Goal: Information Seeking & Learning: Learn about a topic

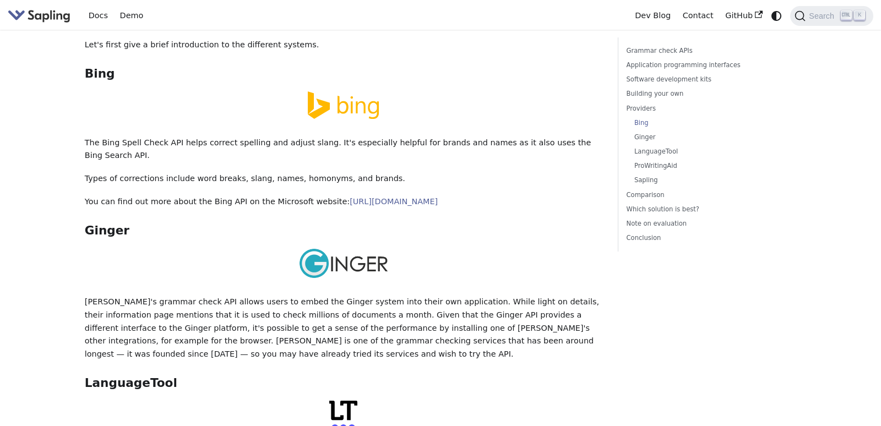
scroll to position [1758, 0]
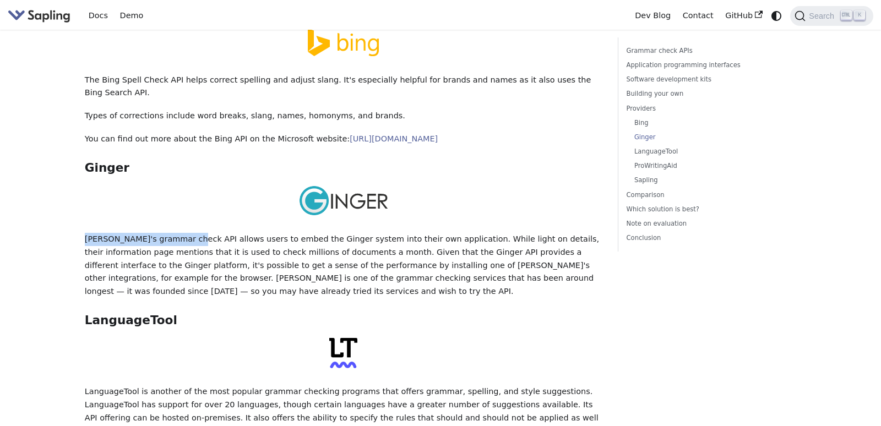
drag, startPoint x: 85, startPoint y: 252, endPoint x: 197, endPoint y: 254, distance: 111.8
click at [197, 254] on p "Ginger's grammar check API allows users to embed the Ginger system into their o…" at bounding box center [344, 266] width 518 height 66
click at [61, 287] on main "On this page 5 Best Grammar and Spell Checking APIs / SDKs Try the Sapling API …" at bounding box center [432, 42] width 865 height 3541
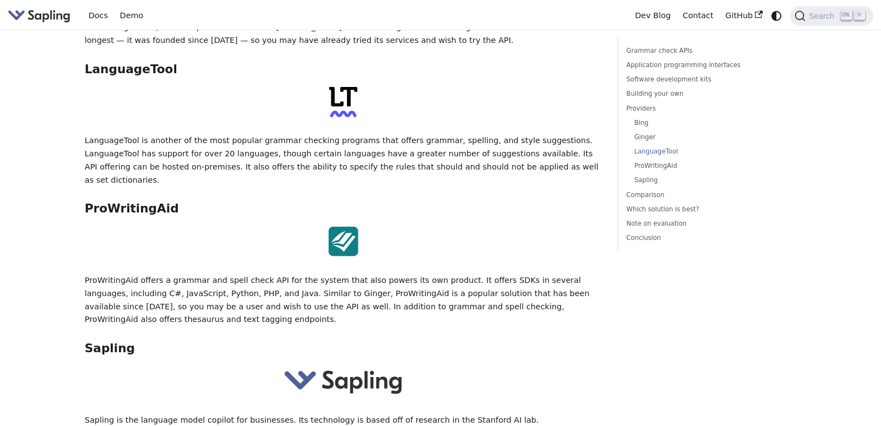
scroll to position [2072, 0]
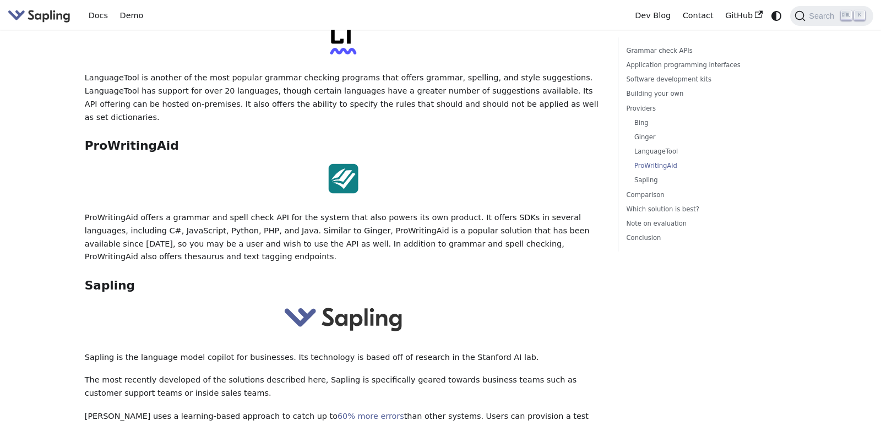
click at [112, 229] on p "ProWritingAid offers a grammar and spell check API for the system that also pow…" at bounding box center [344, 238] width 518 height 52
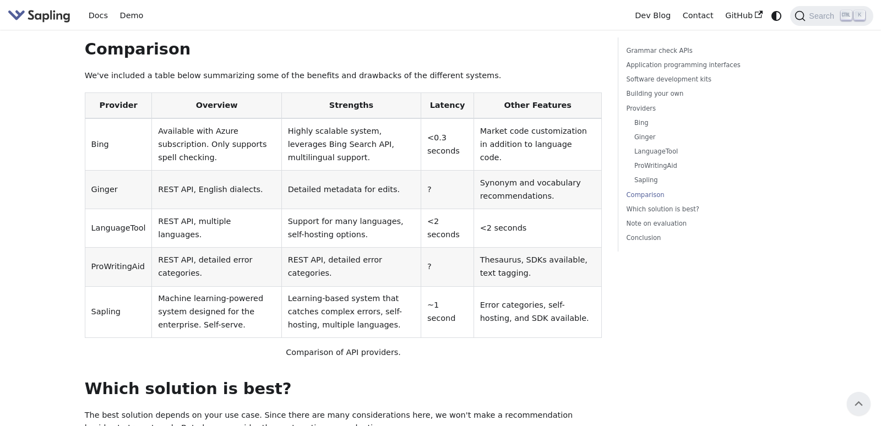
scroll to position [2261, 0]
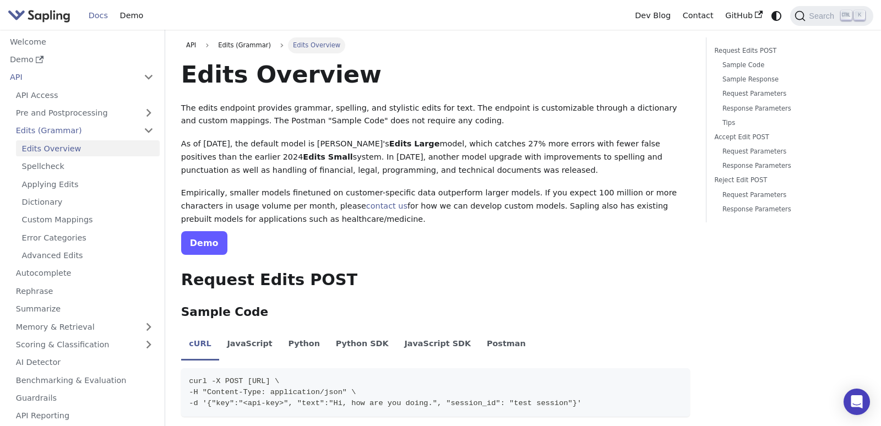
click at [212, 240] on link "Demo" at bounding box center [204, 243] width 46 height 24
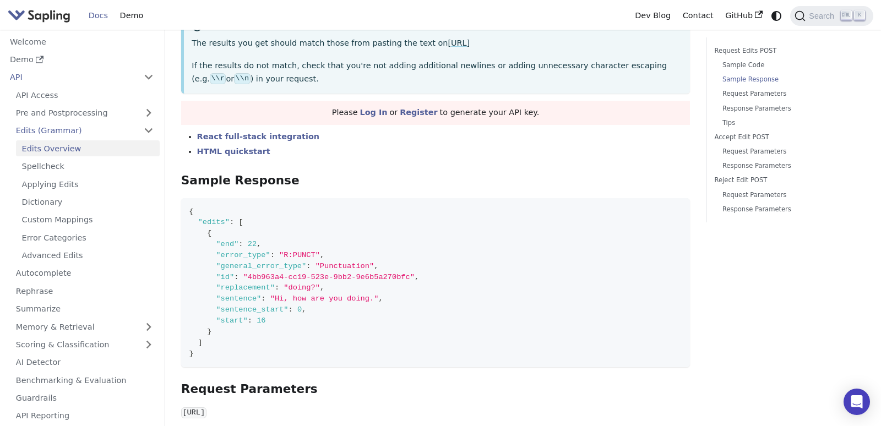
scroll to position [565, 0]
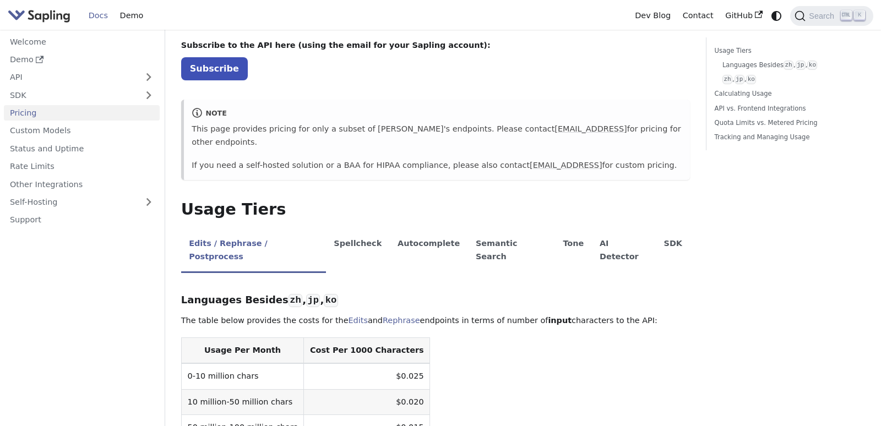
scroll to position [251, 0]
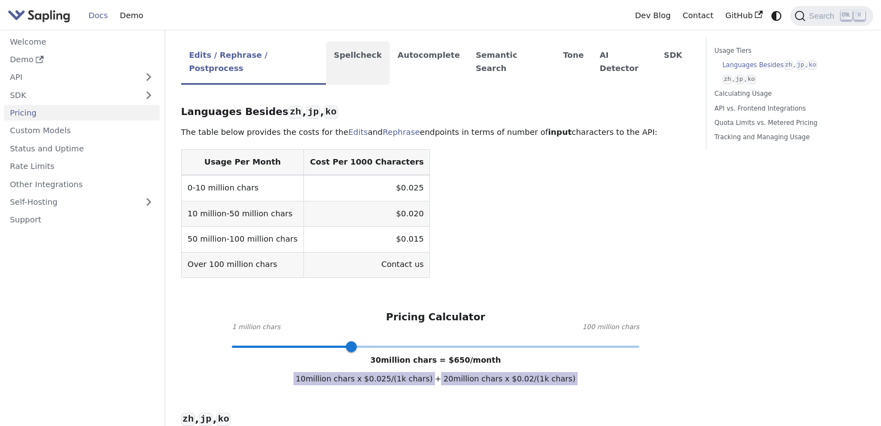
click at [366, 73] on li "Spellcheck" at bounding box center [358, 63] width 64 height 44
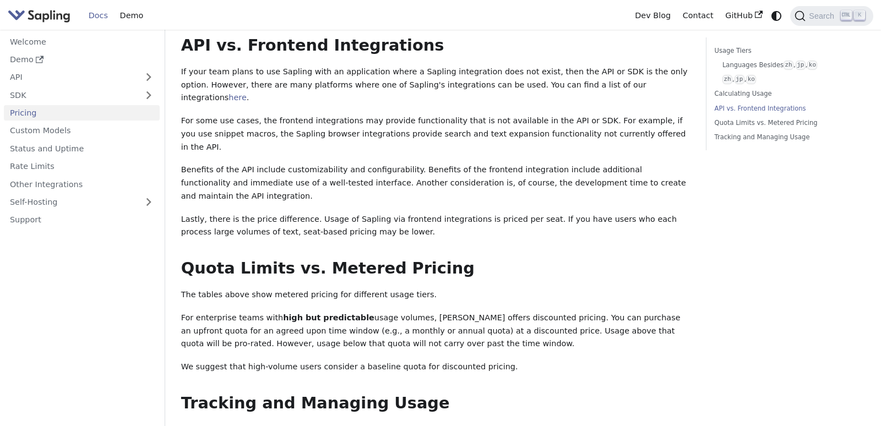
scroll to position [188, 0]
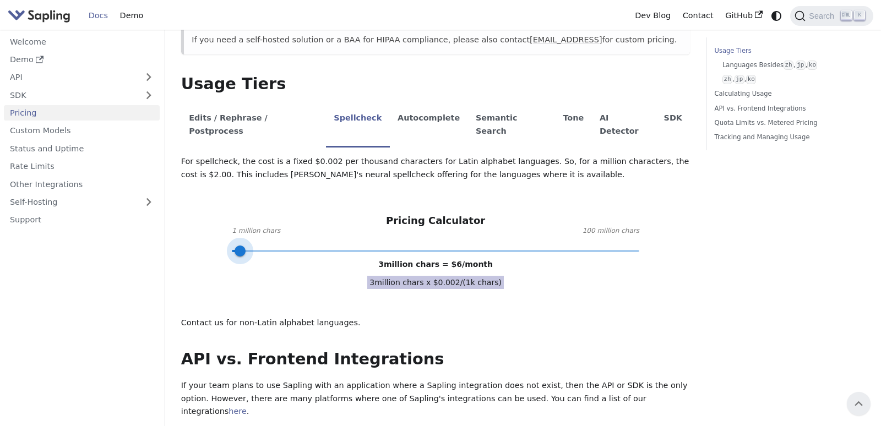
type input "1"
drag, startPoint x: 351, startPoint y: 251, endPoint x: 203, endPoint y: 252, distance: 147.6
click at [213, 252] on div "For spellcheck, the cost is a fixed $0.002 per thousand characters for Latin al…" at bounding box center [436, 242] width 510 height 174
click at [219, 297] on div "For spellcheck, the cost is a fixed $0.002 per thousand characters for Latin al…" at bounding box center [436, 242] width 510 height 174
click at [419, 133] on li "Autocomplete" at bounding box center [429, 126] width 78 height 44
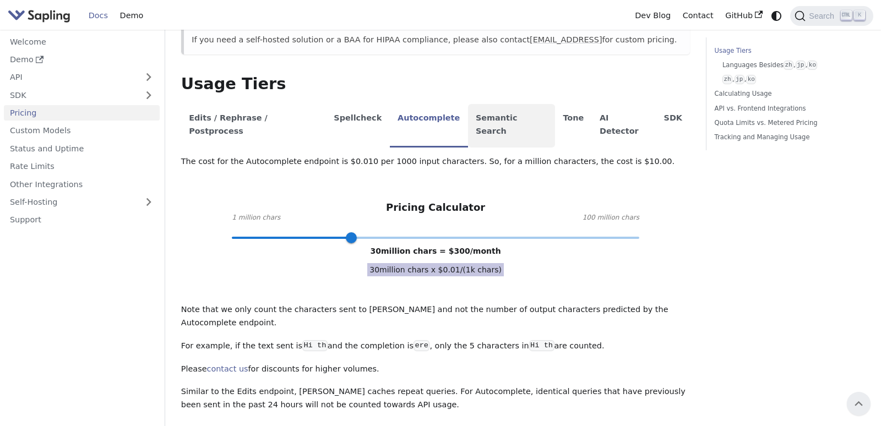
click at [492, 142] on li "Semantic Search" at bounding box center [511, 126] width 87 height 44
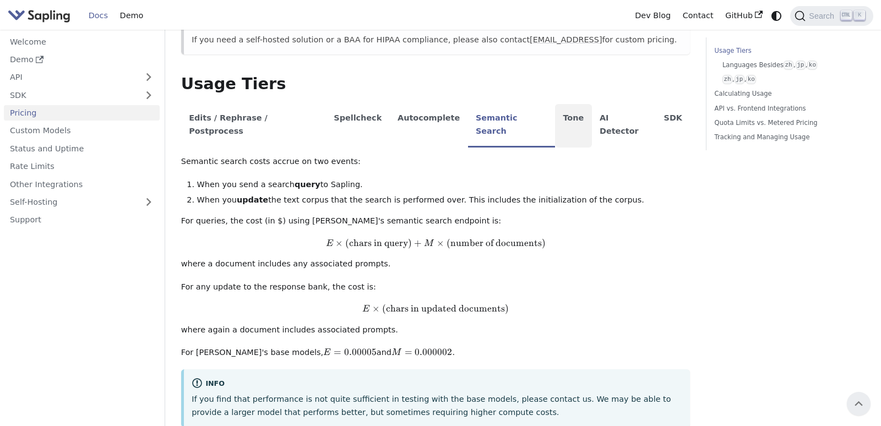
click at [571, 131] on li "Tone" at bounding box center [573, 126] width 37 height 44
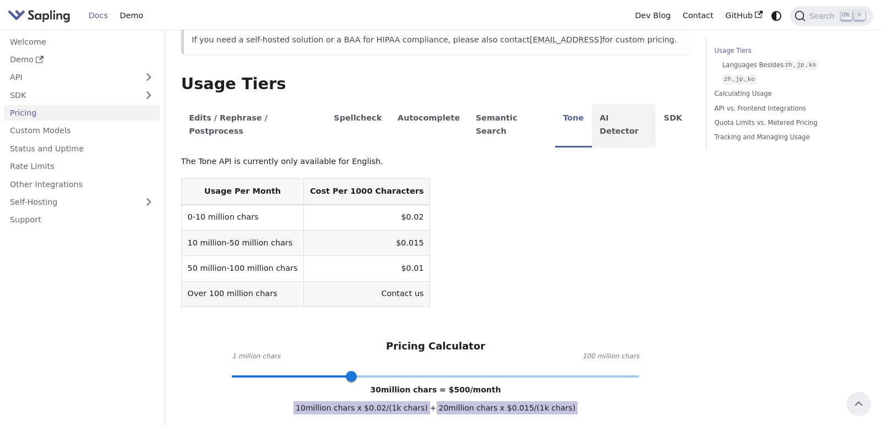
click at [620, 128] on li "AI Detector" at bounding box center [624, 126] width 64 height 44
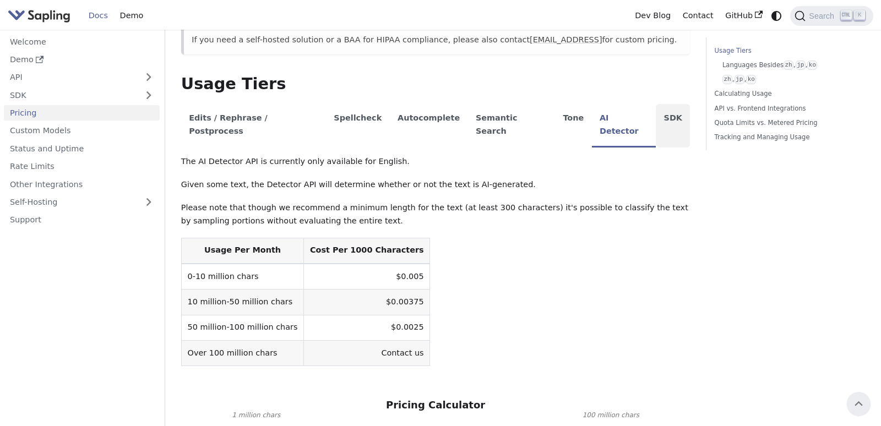
click at [669, 120] on li "SDK" at bounding box center [673, 126] width 34 height 44
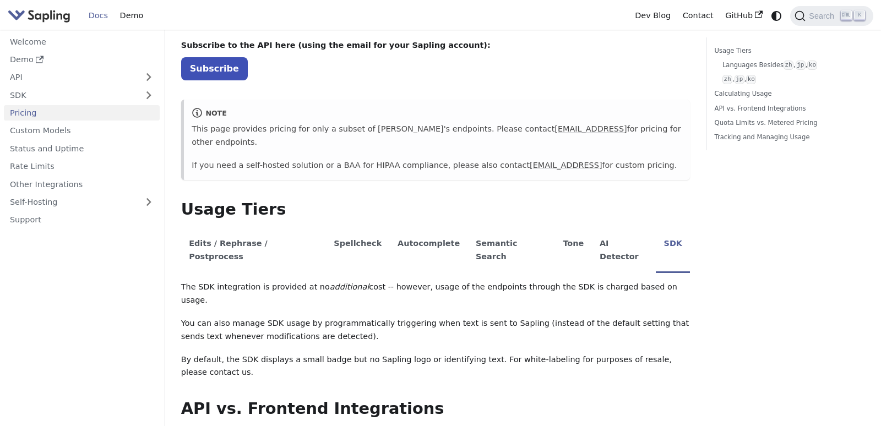
scroll to position [0, 0]
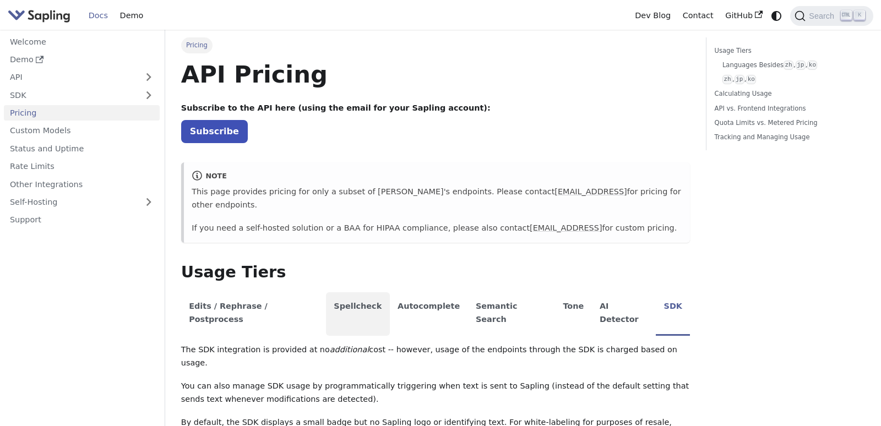
click at [360, 310] on li "Spellcheck" at bounding box center [358, 314] width 64 height 44
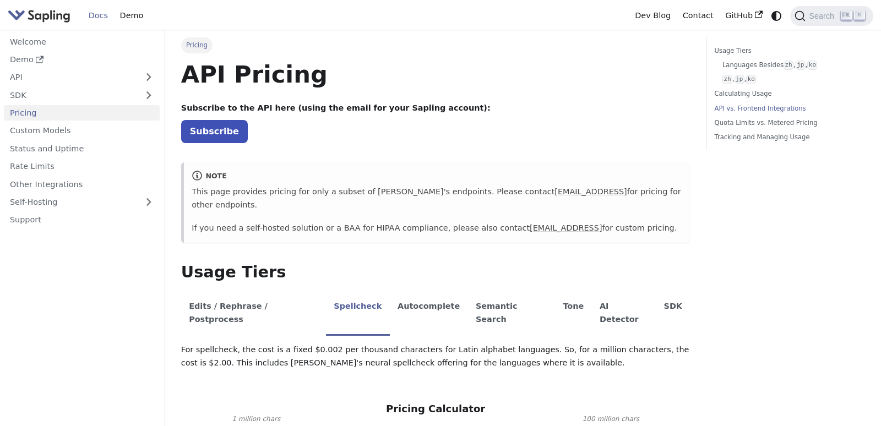
click at [778, 110] on link "API vs. Frontend Integrations" at bounding box center [788, 109] width 147 height 10
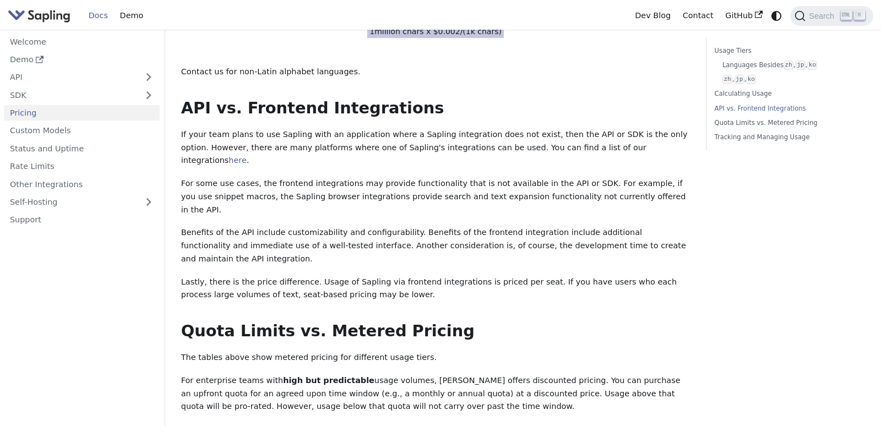
scroll to position [873, 0]
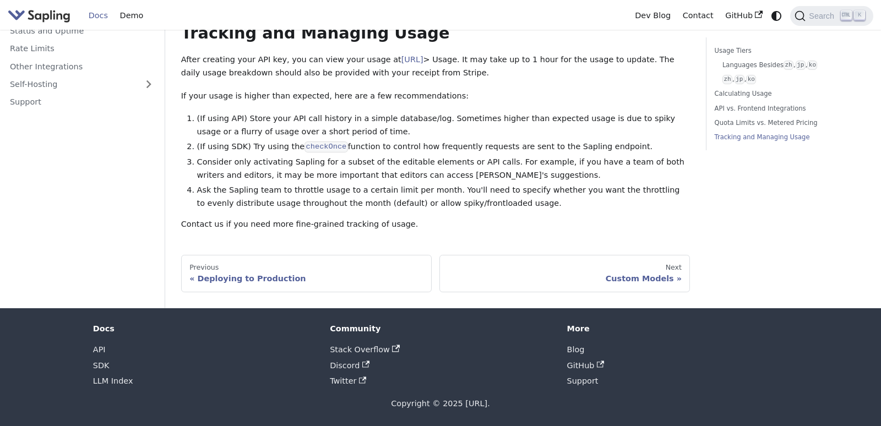
drag, startPoint x: 511, startPoint y: 398, endPoint x: 459, endPoint y: 405, distance: 52.3
click at [459, 405] on div "Copyright © 2025 [URL]." at bounding box center [440, 404] width 695 height 13
copy div "Sapling.ai."
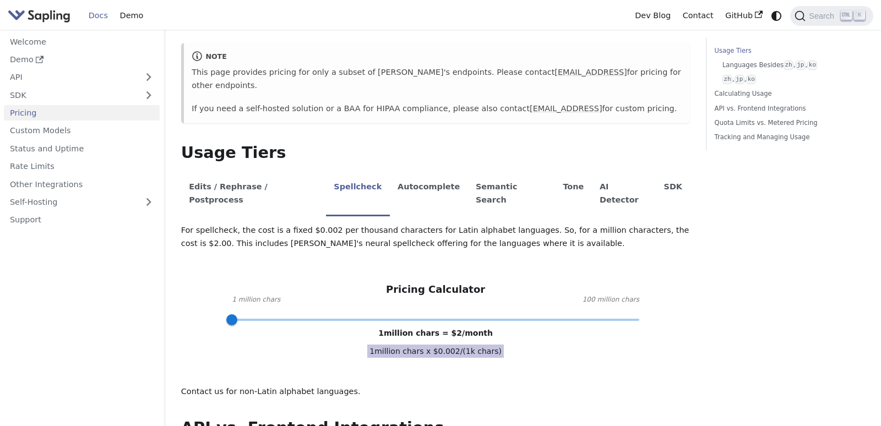
scroll to position [0, 0]
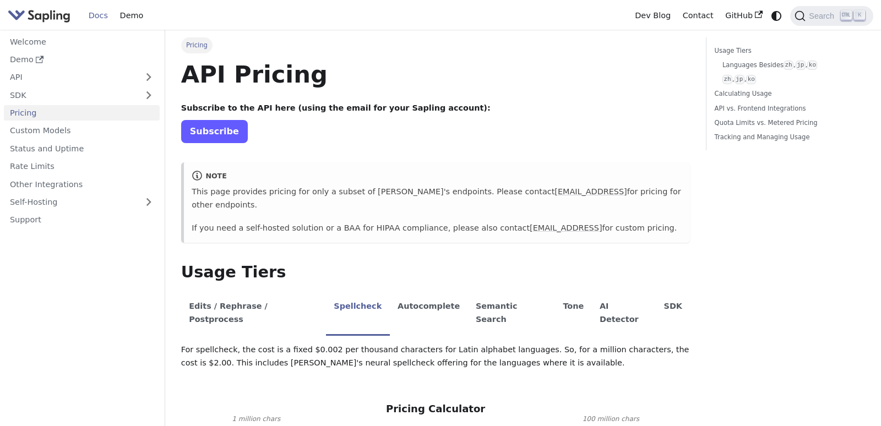
click at [235, 134] on link "Subscribe" at bounding box center [214, 131] width 67 height 23
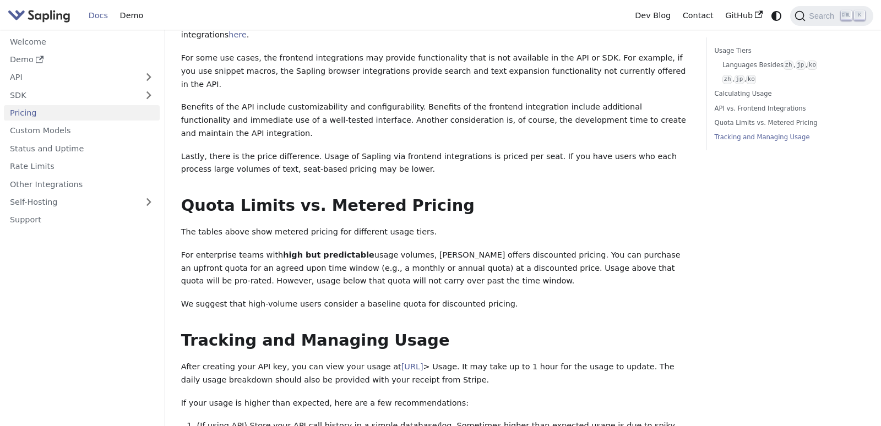
scroll to position [816, 0]
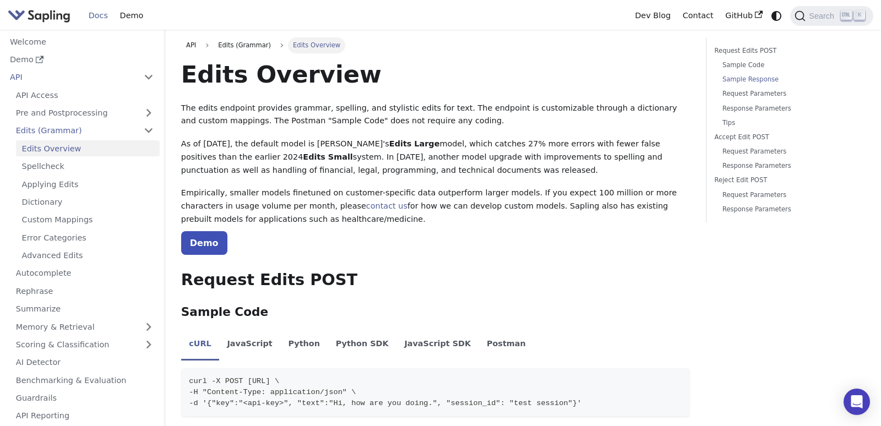
scroll to position [565, 0]
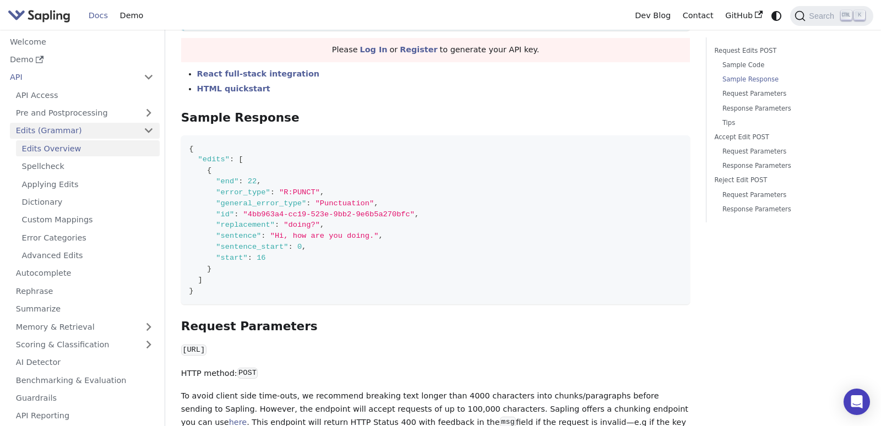
click at [154, 133] on link "Edits (Grammar)" at bounding box center [85, 131] width 150 height 16
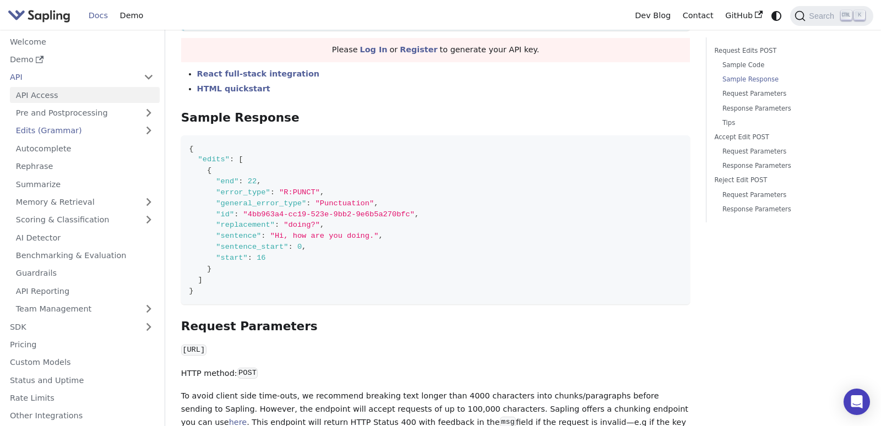
click at [81, 93] on link "API Access" at bounding box center [85, 95] width 150 height 16
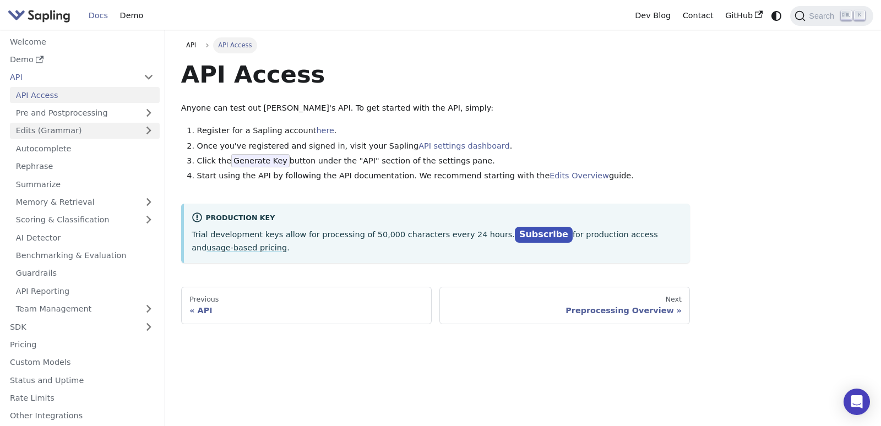
click at [77, 132] on link "Edits (Grammar)" at bounding box center [85, 131] width 150 height 16
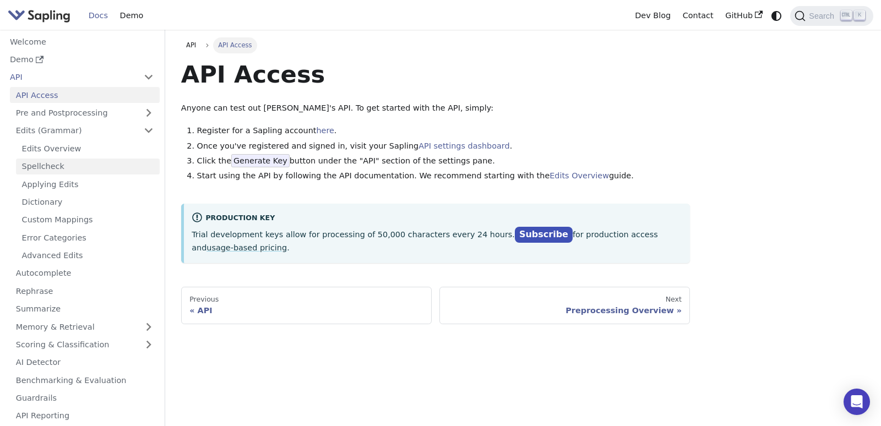
click at [74, 166] on link "Spellcheck" at bounding box center [88, 167] width 144 height 16
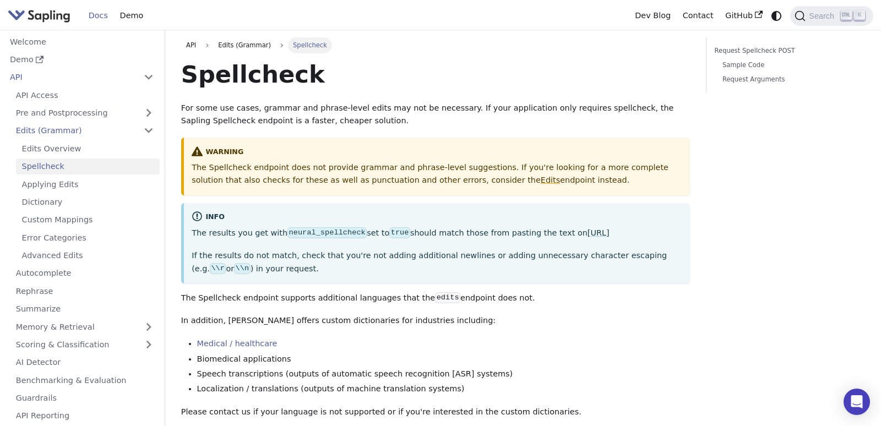
scroll to position [188, 0]
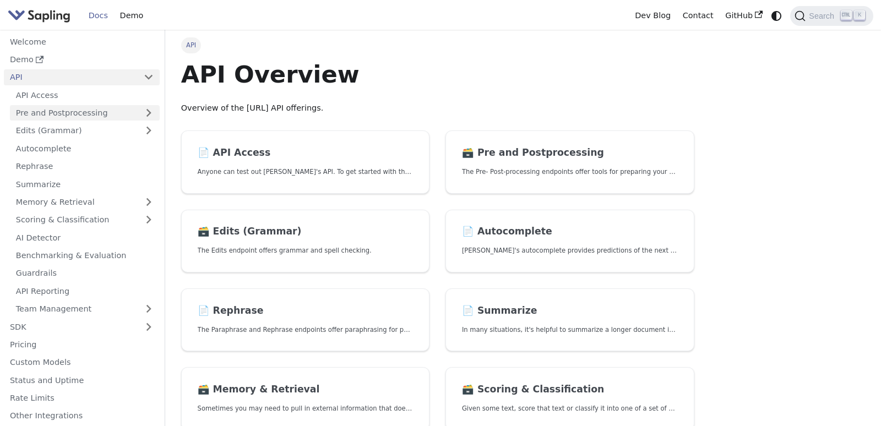
click at [54, 112] on link "Pre and Postprocessing" at bounding box center [85, 113] width 150 height 16
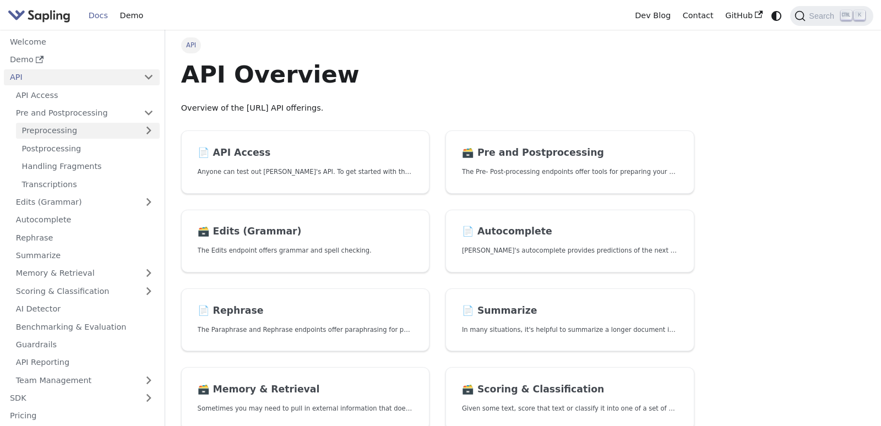
click at [58, 131] on link "Preprocessing" at bounding box center [88, 131] width 144 height 16
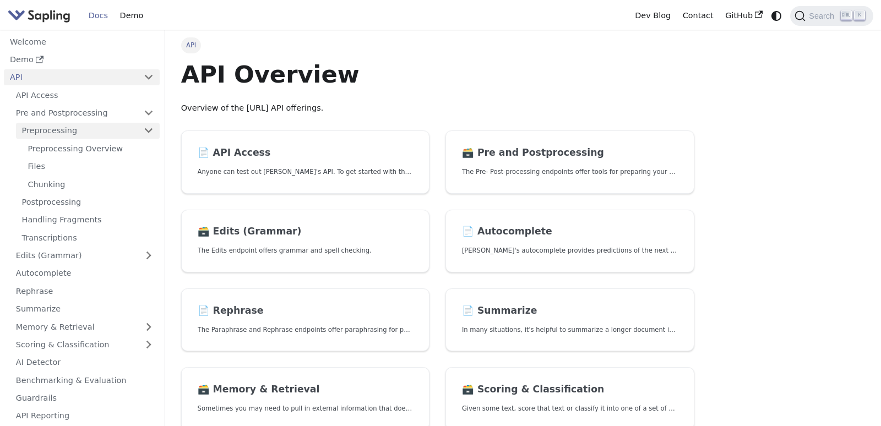
click at [58, 131] on link "Preprocessing" at bounding box center [88, 131] width 144 height 16
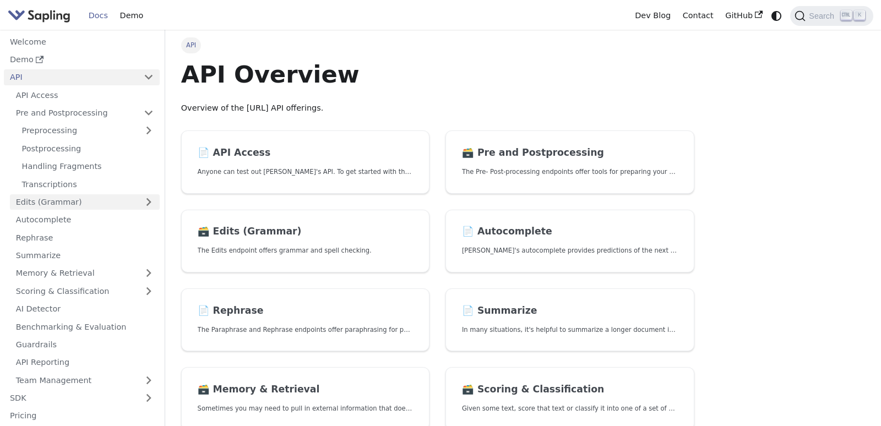
click at [61, 201] on link "Edits (Grammar)" at bounding box center [85, 202] width 150 height 16
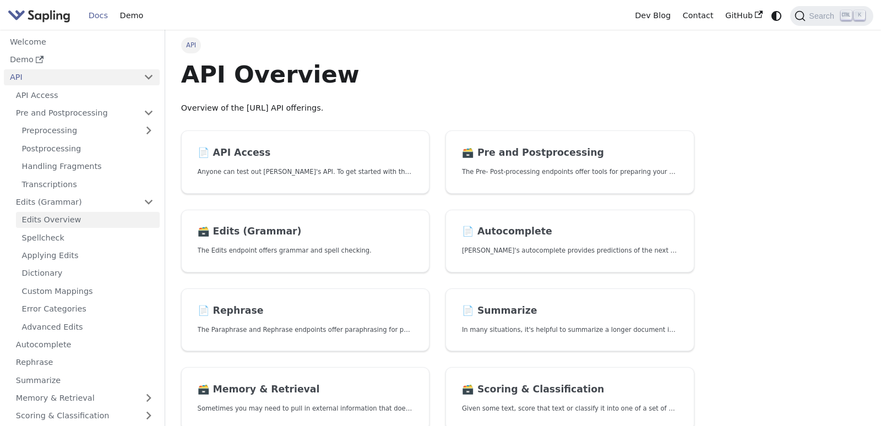
click at [66, 219] on link "Edits Overview" at bounding box center [88, 220] width 144 height 16
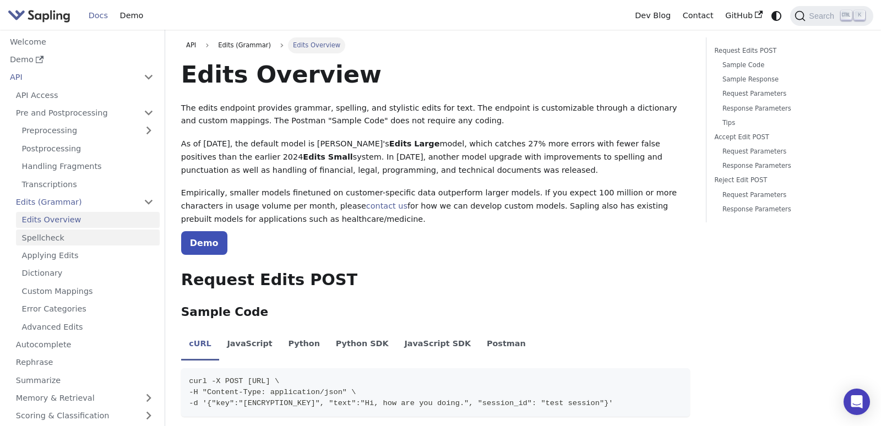
click at [58, 237] on link "Spellcheck" at bounding box center [88, 238] width 144 height 16
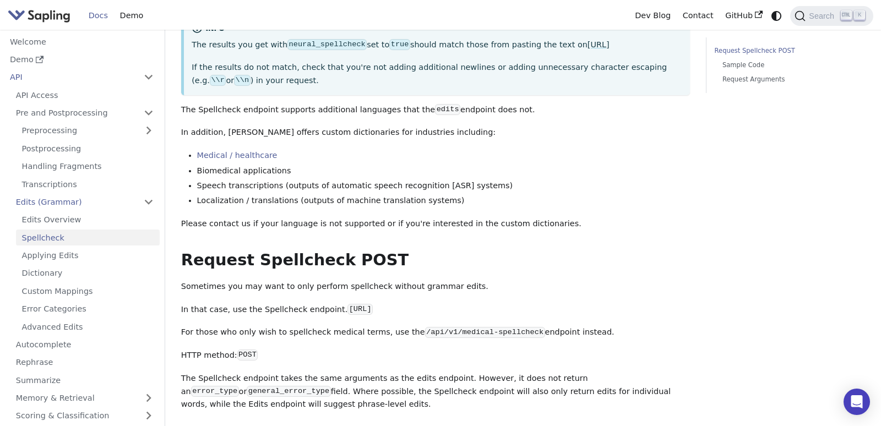
scroll to position [377, 0]
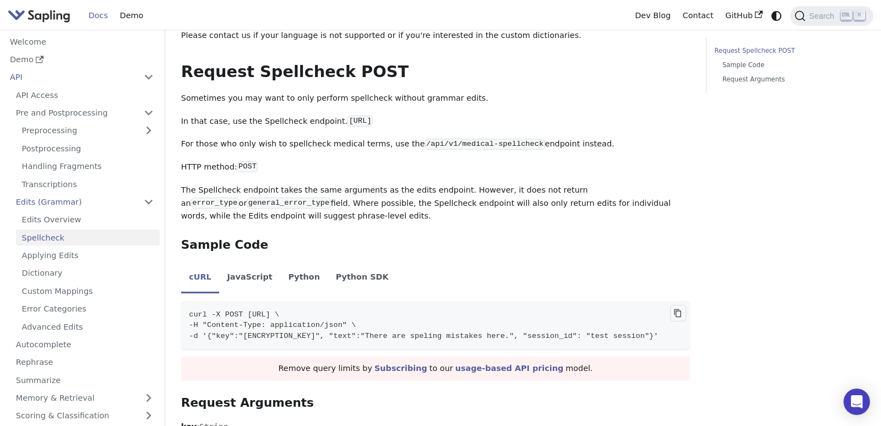
click at [676, 318] on icon "Copy code to clipboard" at bounding box center [678, 313] width 9 height 9
click at [71, 218] on link "Edits Overview" at bounding box center [88, 220] width 144 height 16
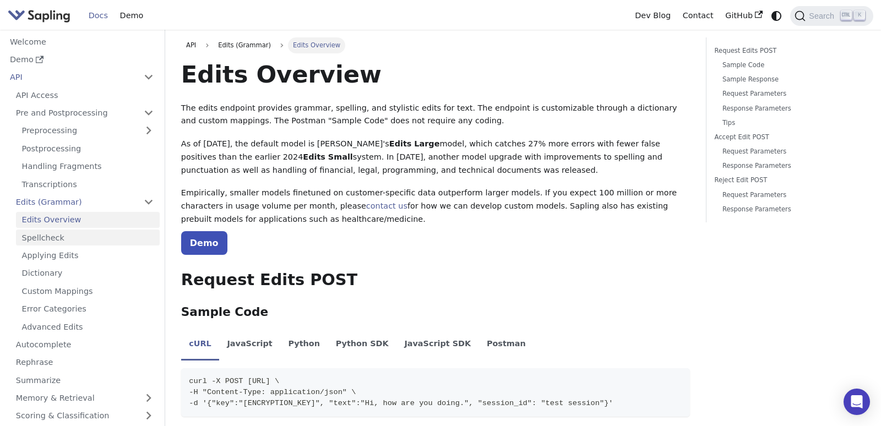
click at [60, 237] on link "Spellcheck" at bounding box center [88, 238] width 144 height 16
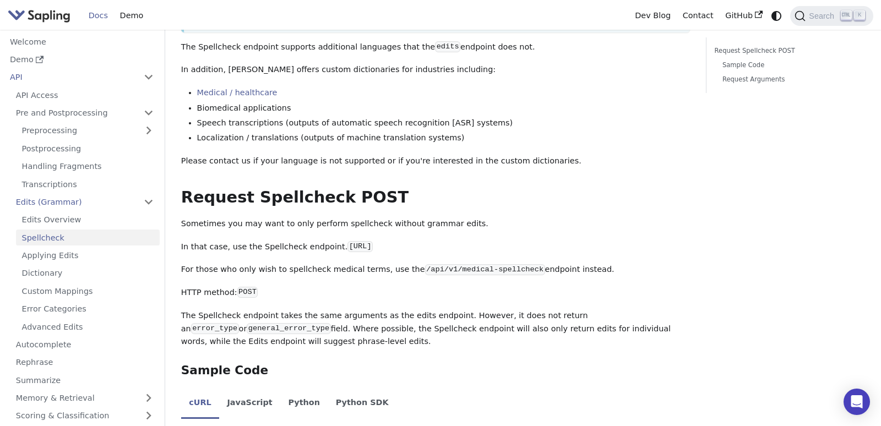
scroll to position [377, 0]
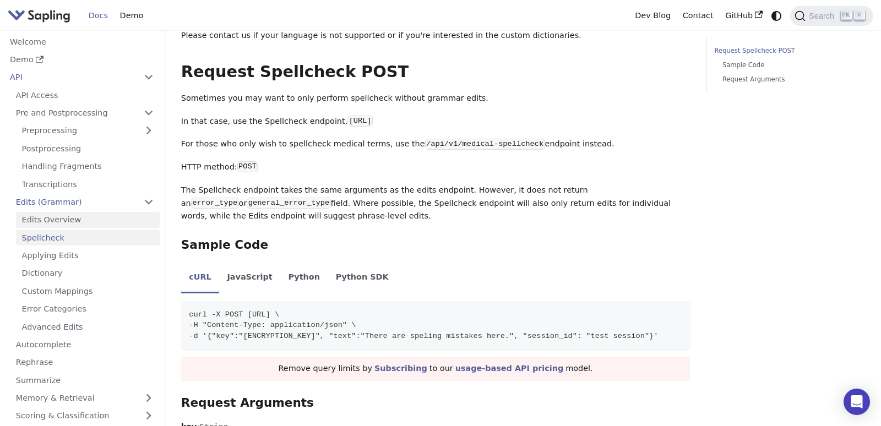
click at [59, 222] on link "Edits Overview" at bounding box center [88, 220] width 144 height 16
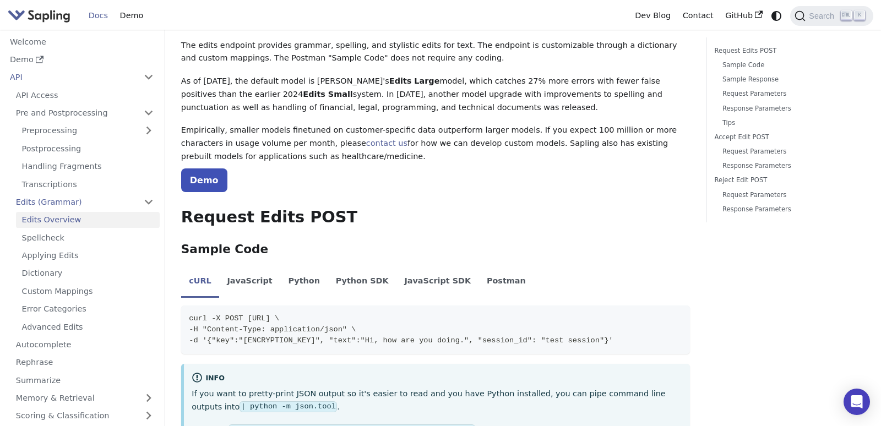
scroll to position [251, 0]
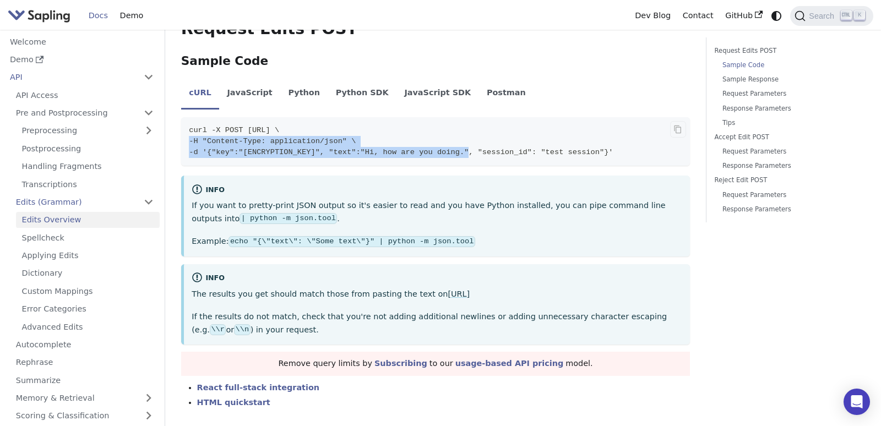
drag, startPoint x: 468, startPoint y: 148, endPoint x: 549, endPoint y: 155, distance: 80.7
click at [573, 143] on code "curl -X POST [URL] \ -H "Content-Type: application/json" \ -d '{"key":"[ENCRYPT…" at bounding box center [436, 141] width 510 height 48
click at [544, 159] on code "curl -X POST [URL] \ -H "Content-Type: application/json" \ -d '{"key":"[ENCRYPT…" at bounding box center [436, 141] width 510 height 48
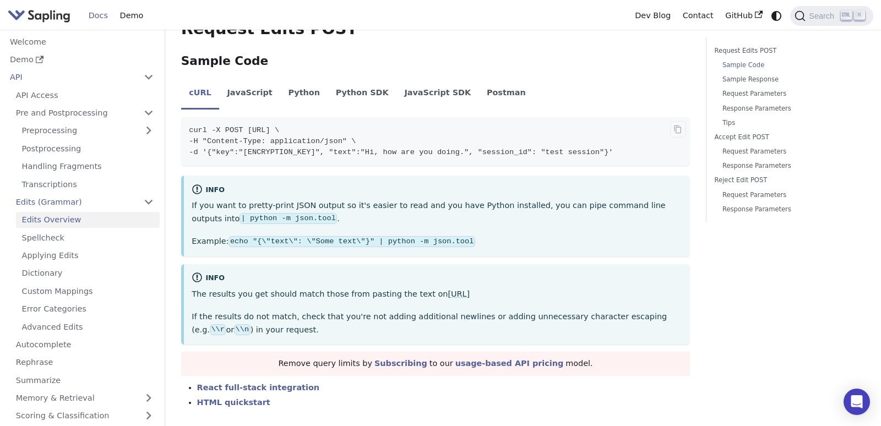
scroll to position [0, 0]
click at [841, 124] on link "Tips" at bounding box center [790, 123] width 135 height 10
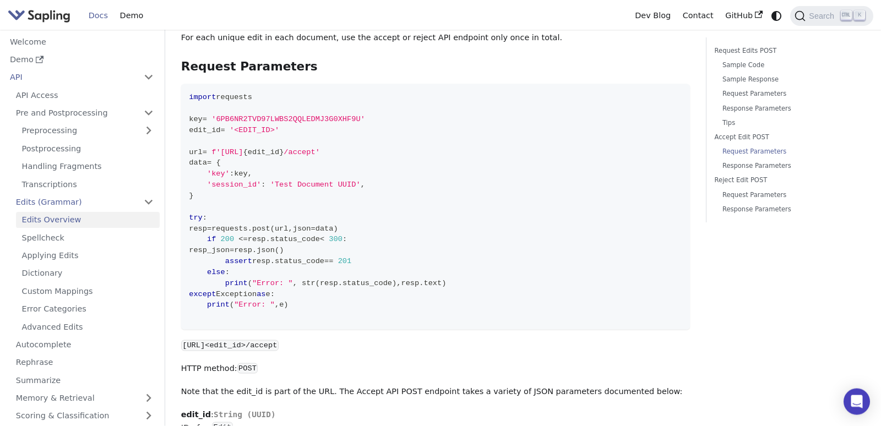
scroll to position [1915, 0]
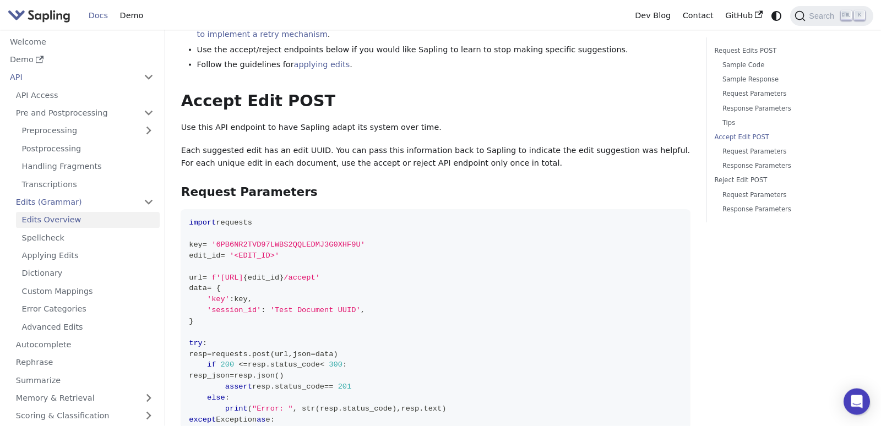
click at [53, 220] on link "Edits Overview" at bounding box center [88, 220] width 144 height 16
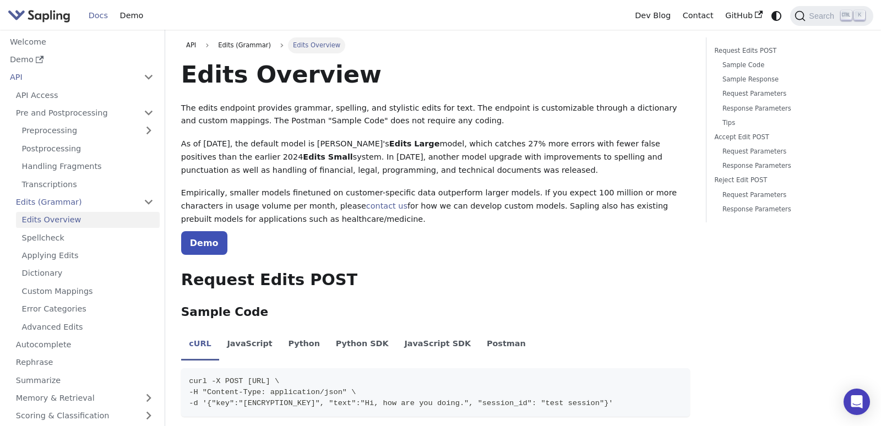
scroll to position [126, 0]
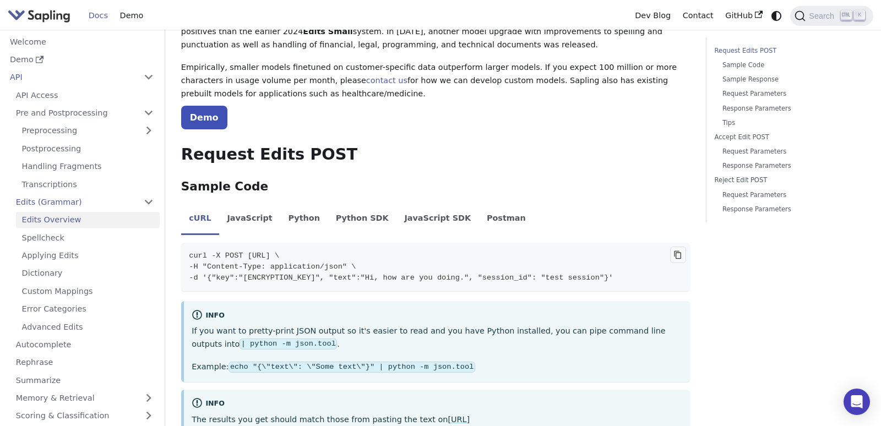
click at [675, 254] on icon "Copy code to clipboard" at bounding box center [678, 255] width 9 height 9
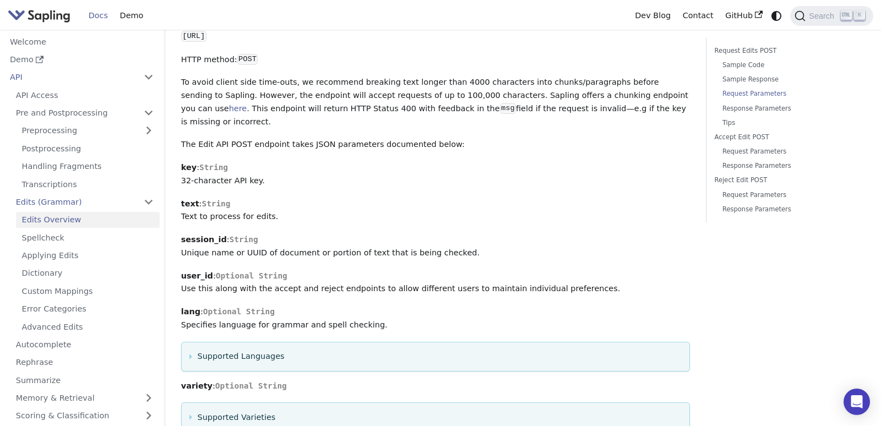
scroll to position [1005, 0]
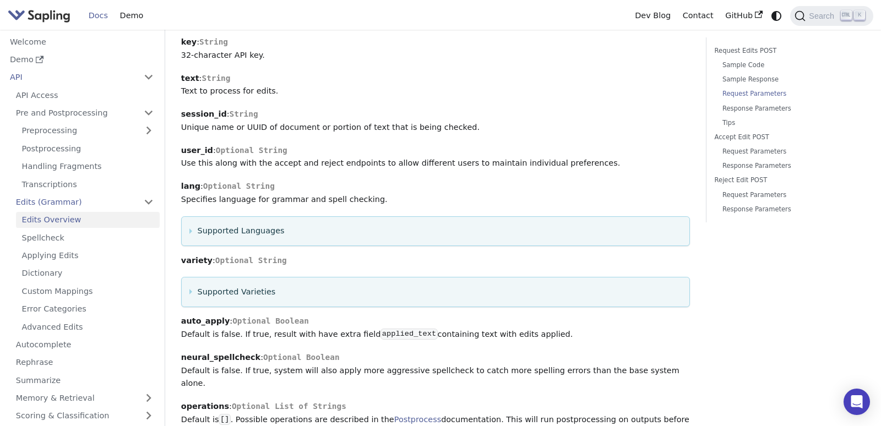
click at [191, 237] on summary "Supported Languages" at bounding box center [435, 231] width 492 height 13
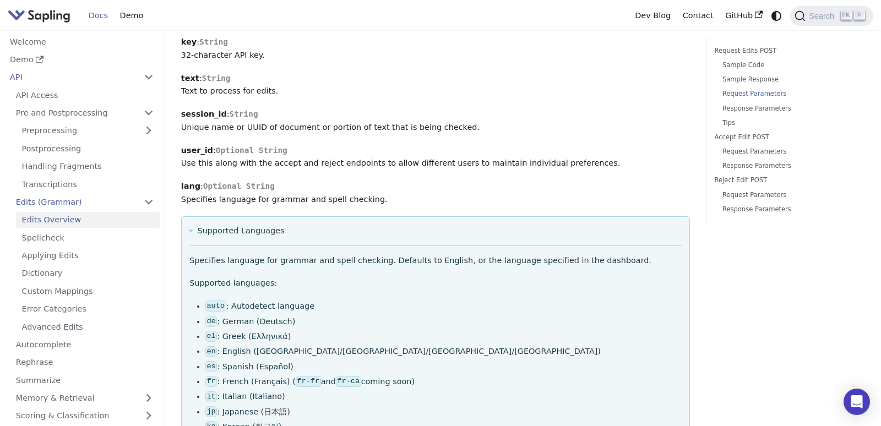
click at [191, 236] on summary "Supported Languages" at bounding box center [435, 231] width 492 height 13
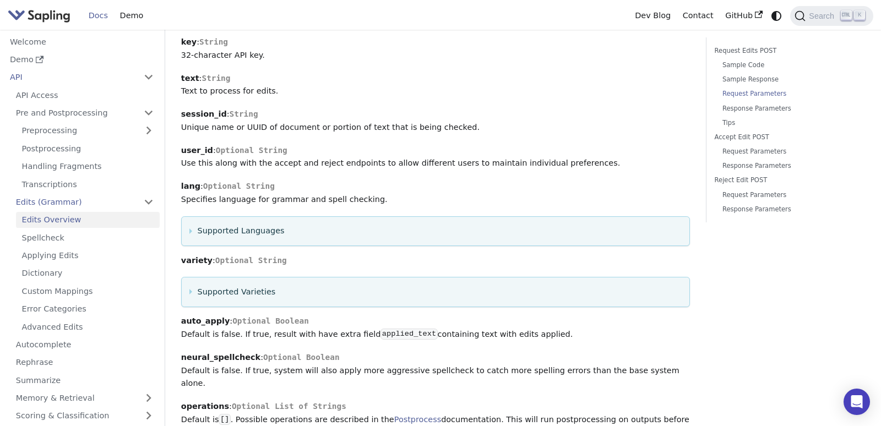
click at [189, 296] on details "Supported Varieties This option is currently available for: English, Chinese (中…" at bounding box center [436, 292] width 510 height 30
click at [192, 296] on summary "Supported Varieties" at bounding box center [435, 292] width 492 height 13
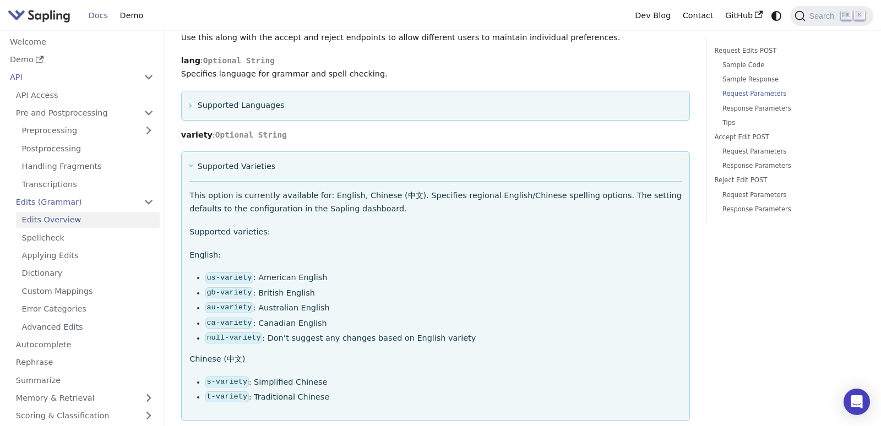
scroll to position [1193, 0]
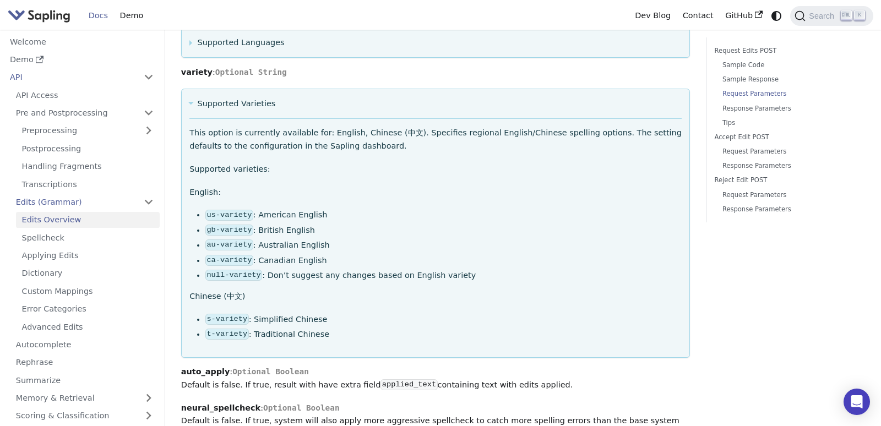
click at [194, 106] on summary "Supported Varieties" at bounding box center [435, 103] width 492 height 13
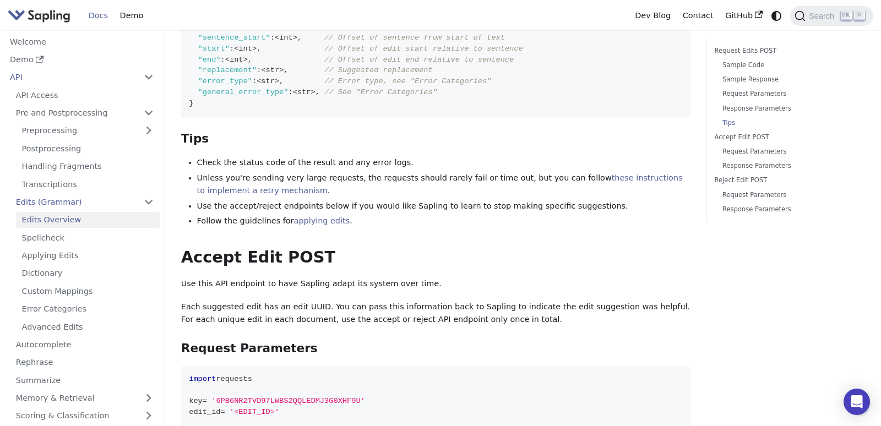
scroll to position [1319, 0]
